Goal: Book appointment/travel/reservation

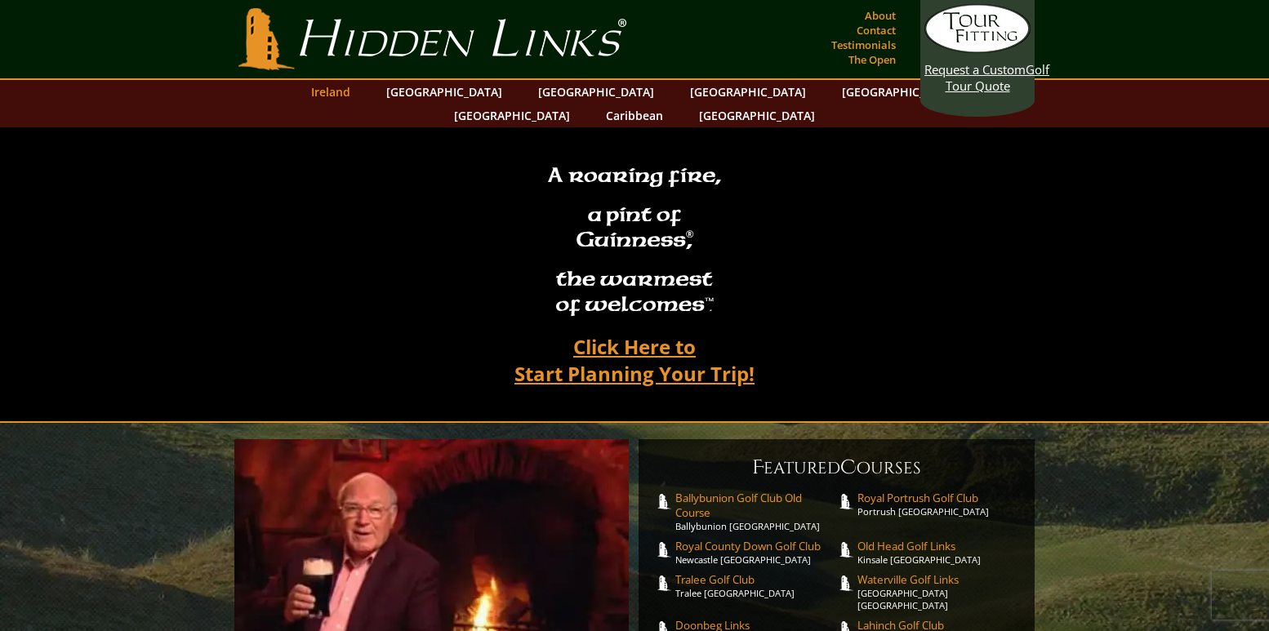
click at [358, 96] on link "Ireland" at bounding box center [331, 92] width 56 height 24
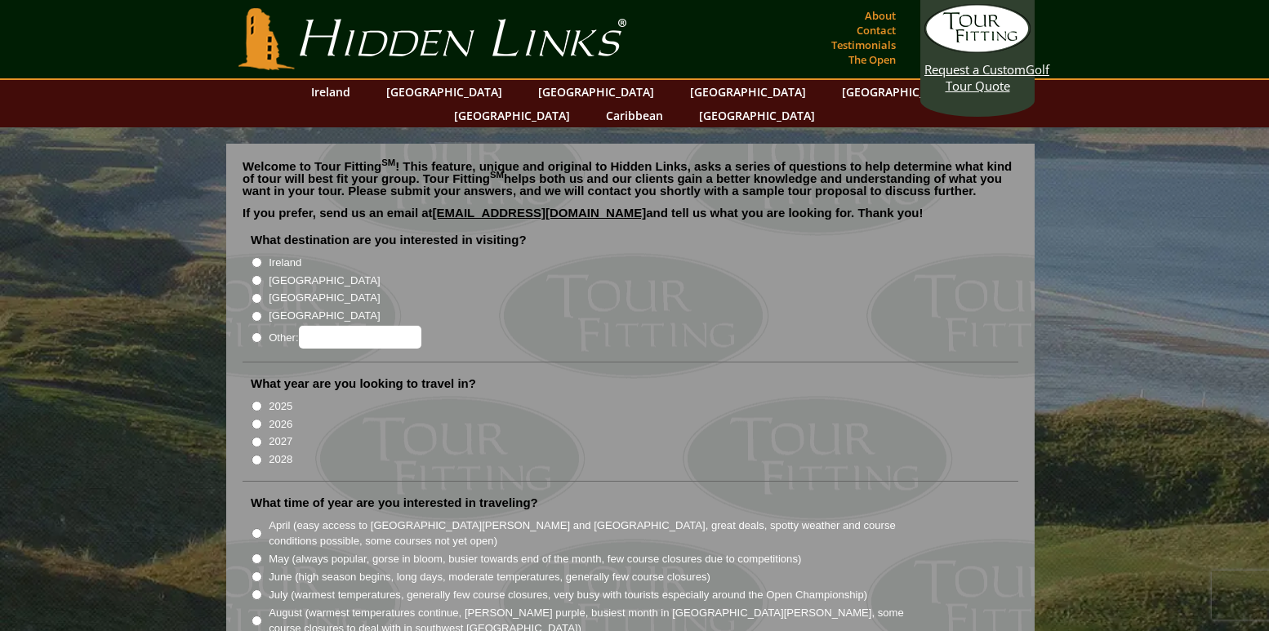
click at [255, 257] on input "Ireland" at bounding box center [256, 262] width 11 height 11
radio input "true"
click at [257, 401] on input "2025" at bounding box center [256, 406] width 11 height 11
radio input "true"
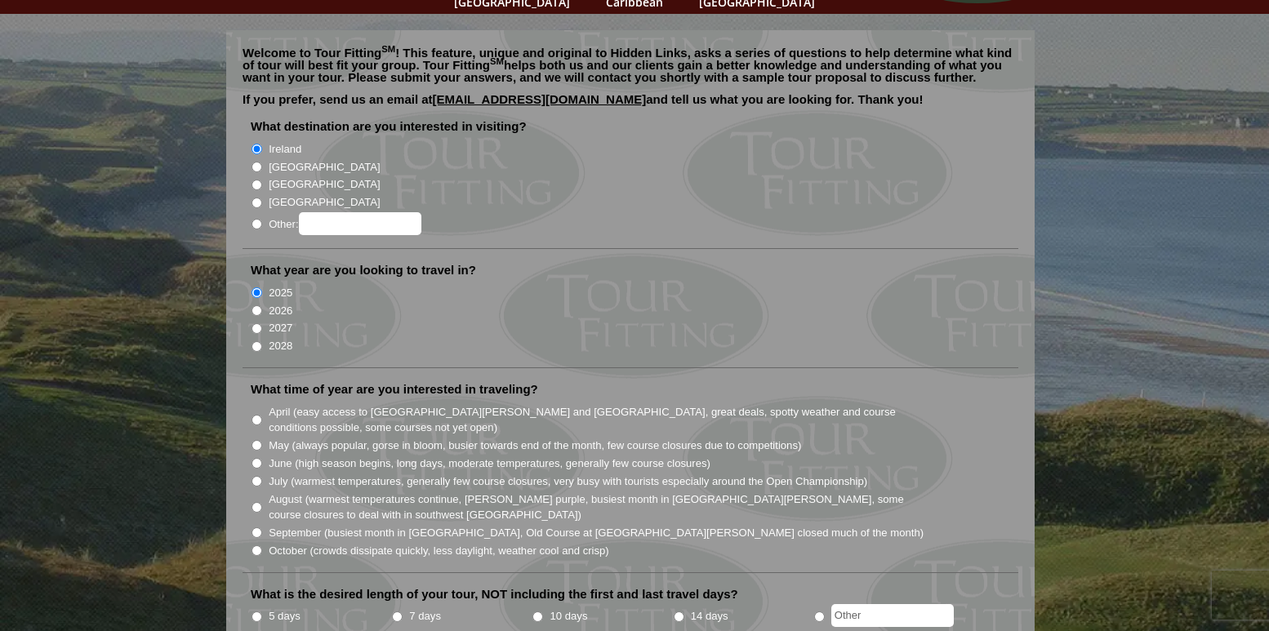
scroll to position [125, 0]
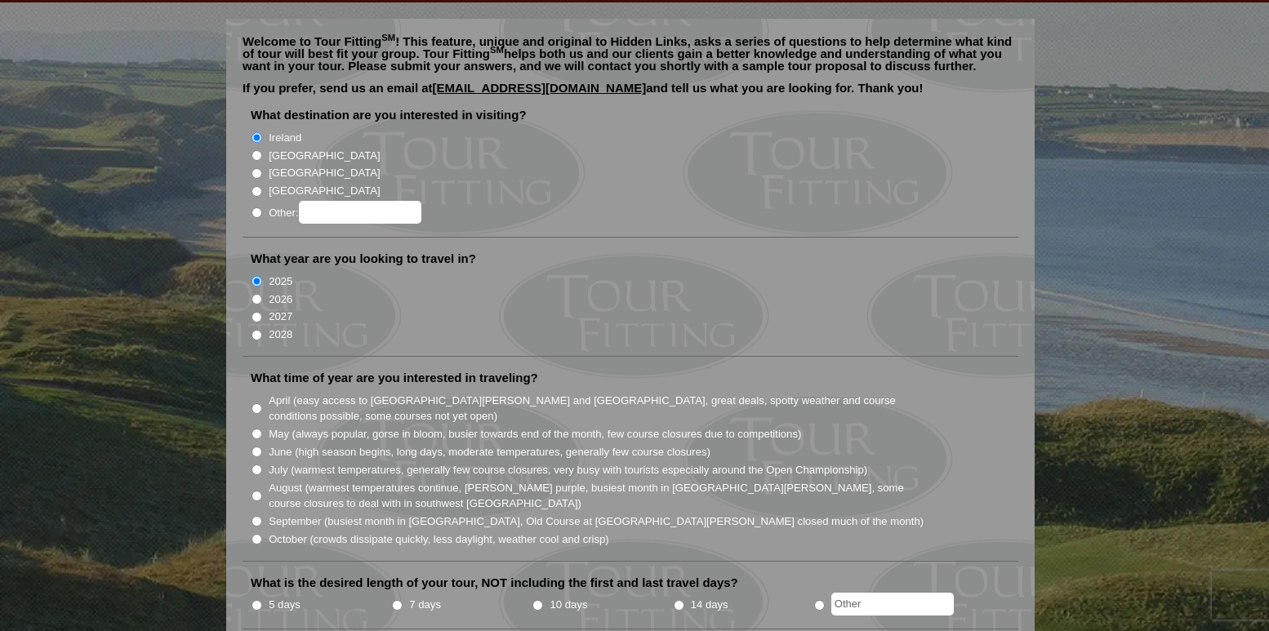
click at [259, 534] on input "October (crowds dissipate quickly, less daylight, weather cool and crisp)" at bounding box center [256, 539] width 11 height 11
radio input "true"
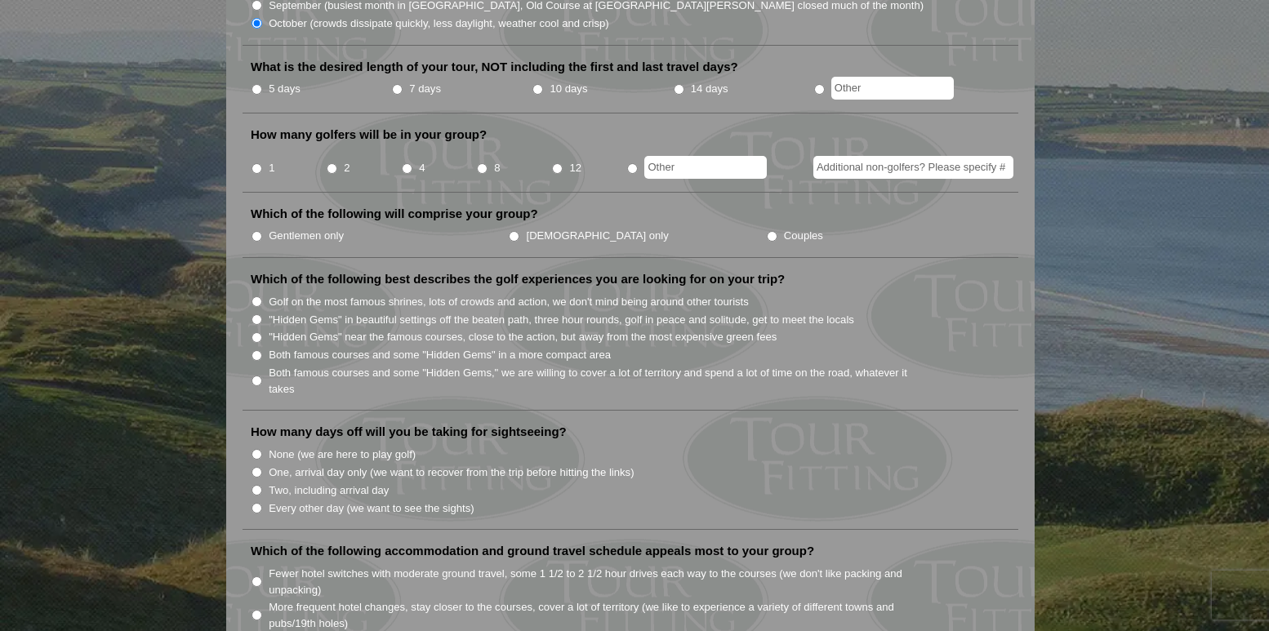
scroll to position [636, 0]
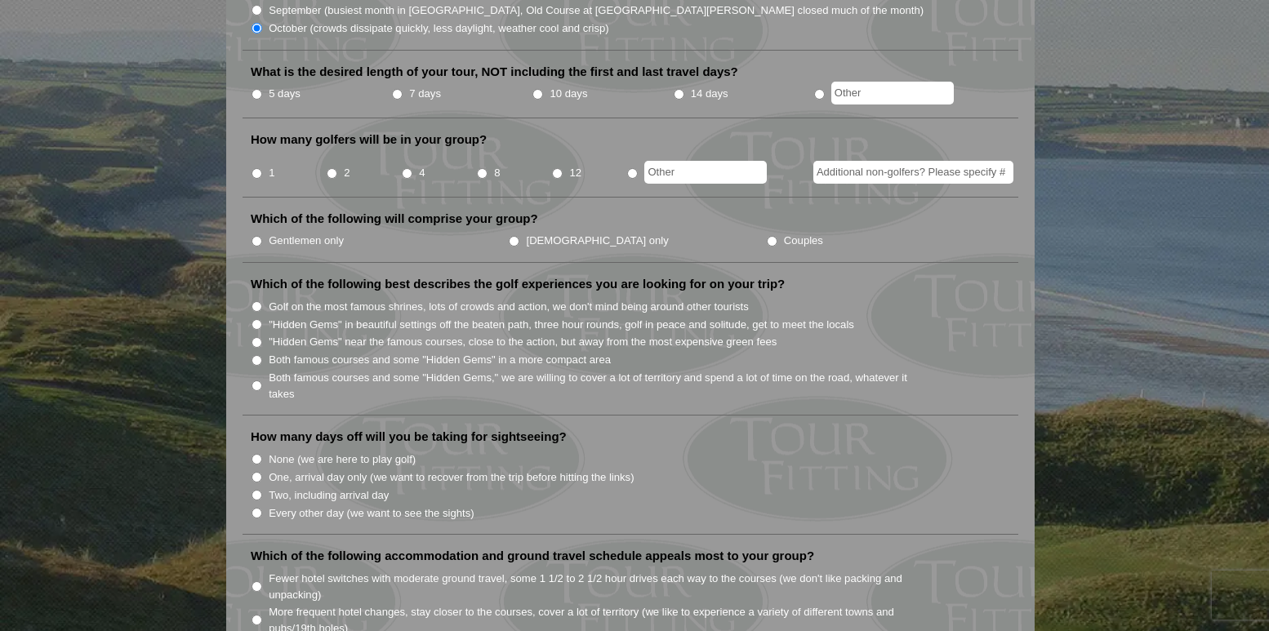
click at [255, 89] on input "5 days" at bounding box center [256, 94] width 11 height 11
radio input "true"
click at [634, 168] on input "radio" at bounding box center [632, 173] width 11 height 11
radio input "true"
click at [678, 161] on input "text" at bounding box center [705, 172] width 122 height 23
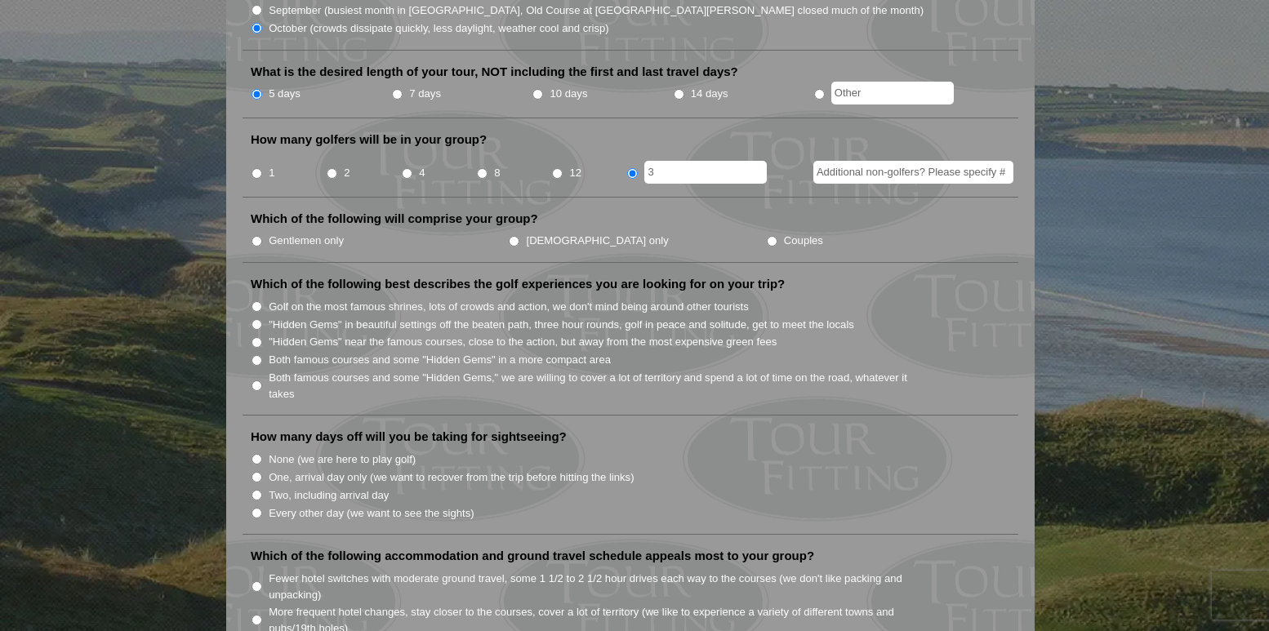
type input "3"
click at [872, 161] on input "Additional non-golfers? Please specify #" at bounding box center [913, 172] width 200 height 23
type input "4"
click at [767, 236] on input "Couples" at bounding box center [772, 241] width 11 height 11
radio input "true"
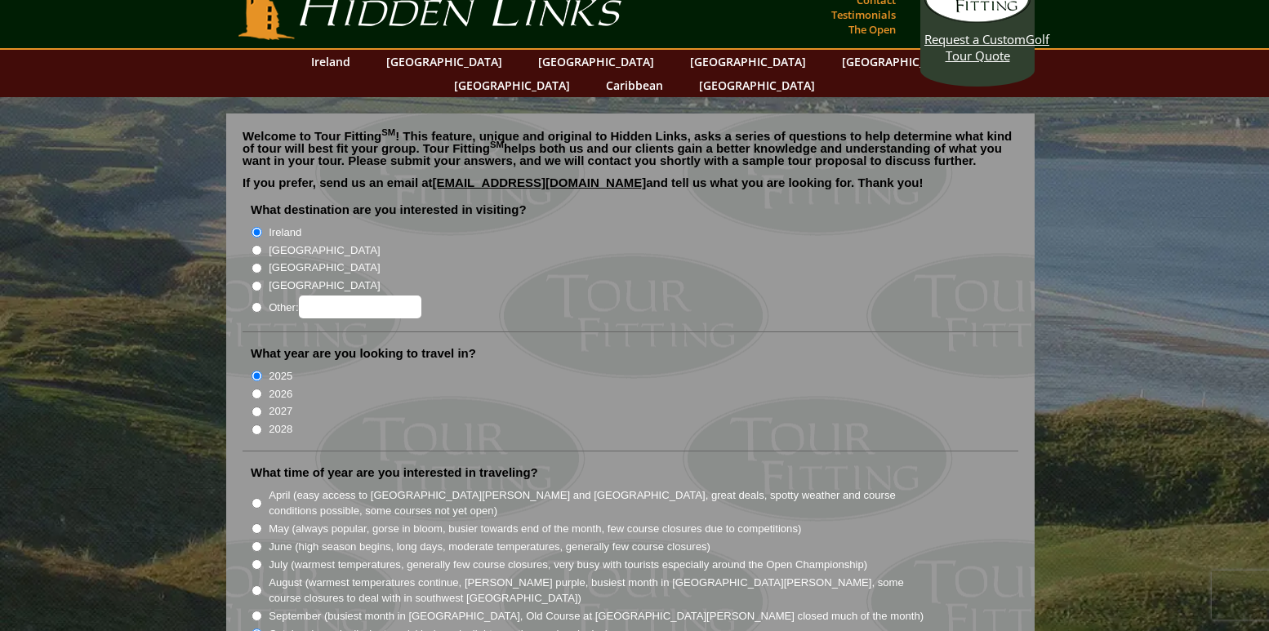
scroll to position [0, 0]
